Goal: Navigation & Orientation: Find specific page/section

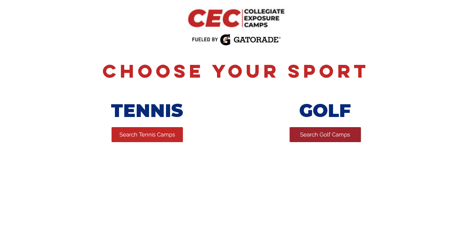
click at [346, 129] on link "Search Golf Camps" at bounding box center [324, 134] width 71 height 15
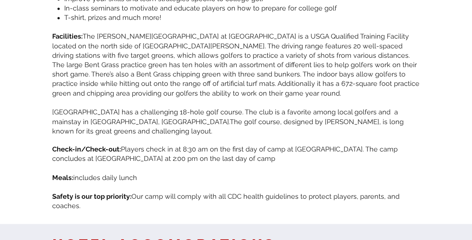
scroll to position [586, 0]
